Goal: Task Accomplishment & Management: Manage account settings

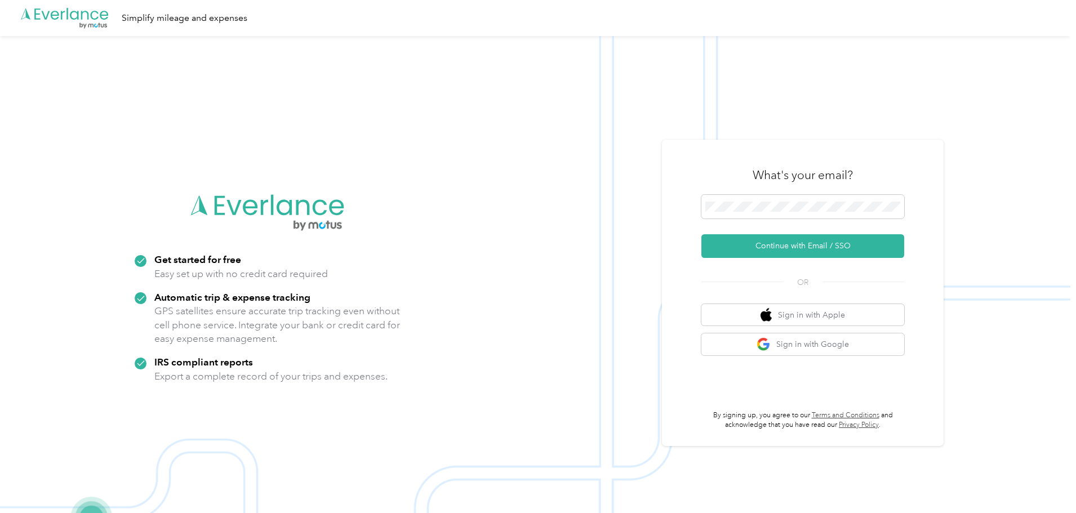
drag, startPoint x: 761, startPoint y: 249, endPoint x: 773, endPoint y: 230, distance: 22.0
click at [764, 245] on button "Continue with Email / SSO" at bounding box center [802, 246] width 203 height 24
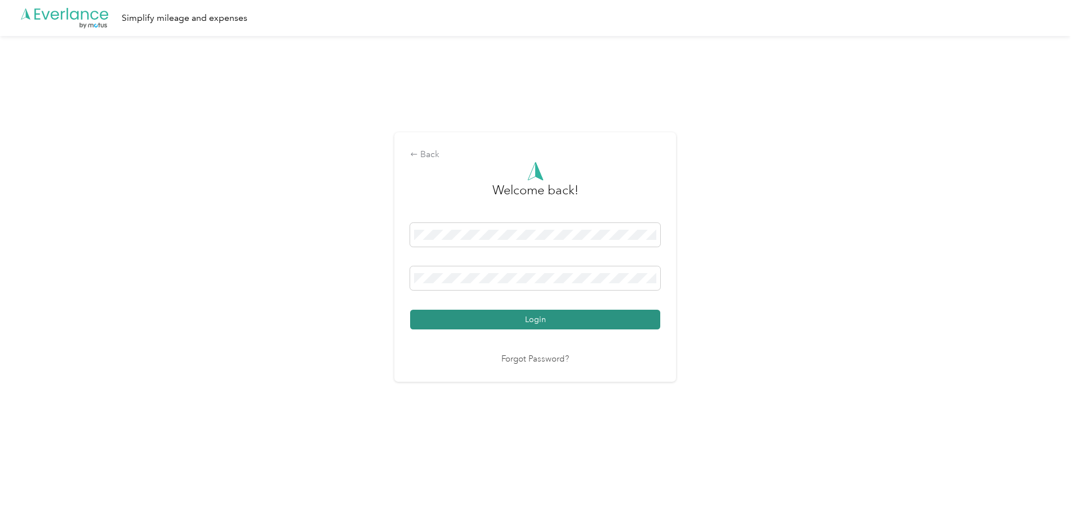
click at [592, 323] on button "Login" at bounding box center [535, 320] width 250 height 20
